Goal: Find contact information: Find contact information

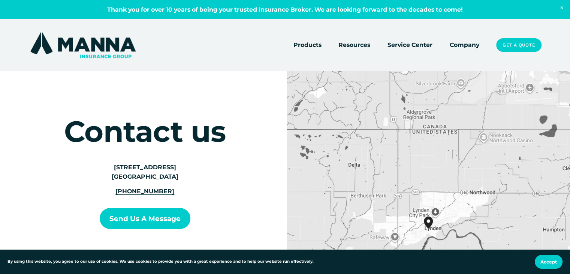
click at [191, 62] on div at bounding box center [285, 192] width 570 height 385
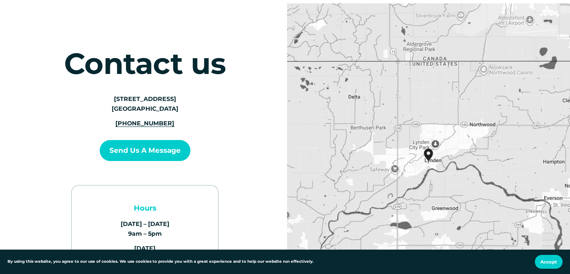
scroll to position [75, 0]
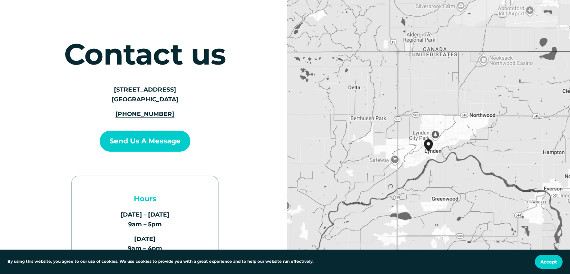
click at [272, 100] on div "Contact us ← Move left → Move right ↑ Move up ↓ Move down + Zoom in - Zoom out …" at bounding box center [285, 151] width 570 height 314
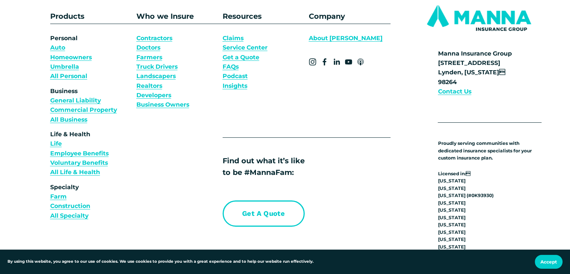
scroll to position [2730, 0]
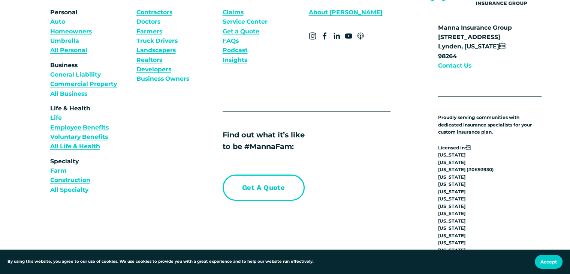
click at [457, 69] on strong "Contact Us" at bounding box center [454, 65] width 33 height 7
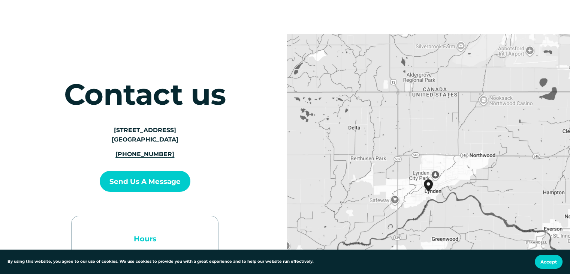
scroll to position [37, 0]
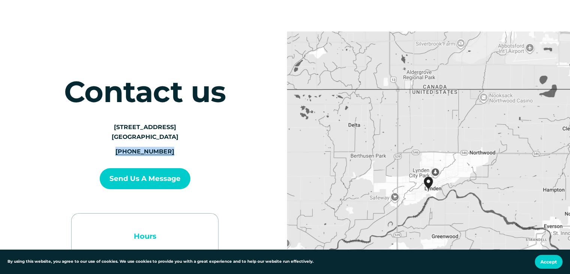
drag, startPoint x: 170, startPoint y: 151, endPoint x: 121, endPoint y: 150, distance: 48.7
click at [121, 150] on p "[PHONE_NUMBER]" at bounding box center [145, 151] width 104 height 9
copy span "[PHONE_NUMBER]"
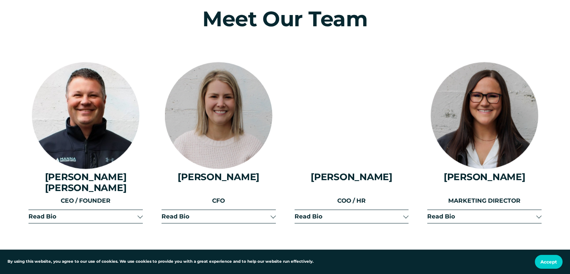
scroll to position [1012, 0]
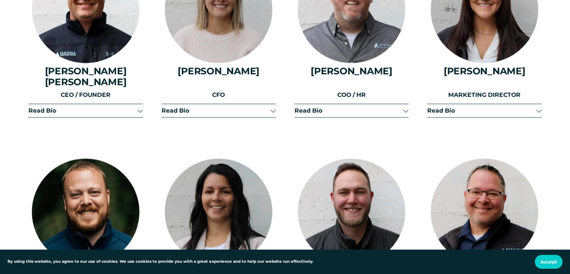
click at [51, 107] on span "Read Bio" at bounding box center [82, 110] width 109 height 7
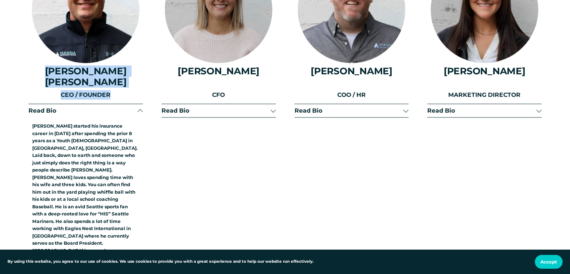
drag, startPoint x: 40, startPoint y: 77, endPoint x: 114, endPoint y: 92, distance: 75.7
copy div "Daniel Vander Kooi CEO / FOUNDER"
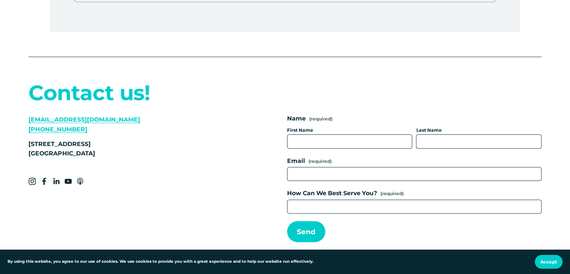
scroll to position [3073, 0]
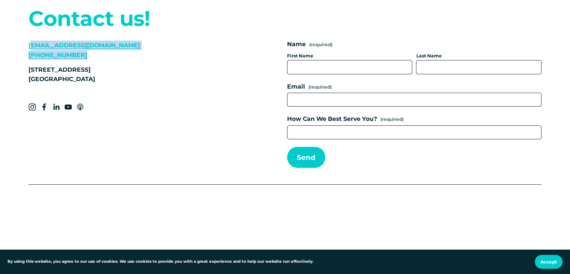
drag, startPoint x: 76, startPoint y: 69, endPoint x: 31, endPoint y: 60, distance: 45.7
click at [31, 60] on p "info@mannainsurancegroup.com (360) 922-0149" at bounding box center [133, 49] width 211 height 19
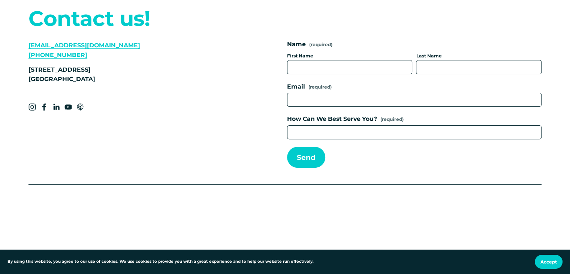
click at [143, 82] on p "700 Front St Lynden, WA 98264" at bounding box center [133, 74] width 211 height 19
drag, startPoint x: 135, startPoint y: 56, endPoint x: 28, endPoint y: 50, distance: 107.3
click at [28, 50] on div "Contact us! info@mannainsurancegroup.com (360) 922-0149 700 Front St Lynden, WA…" at bounding box center [285, 91] width 570 height 228
copy link "info@mannainsurancegroup.com"
